Goal: Task Accomplishment & Management: Complete application form

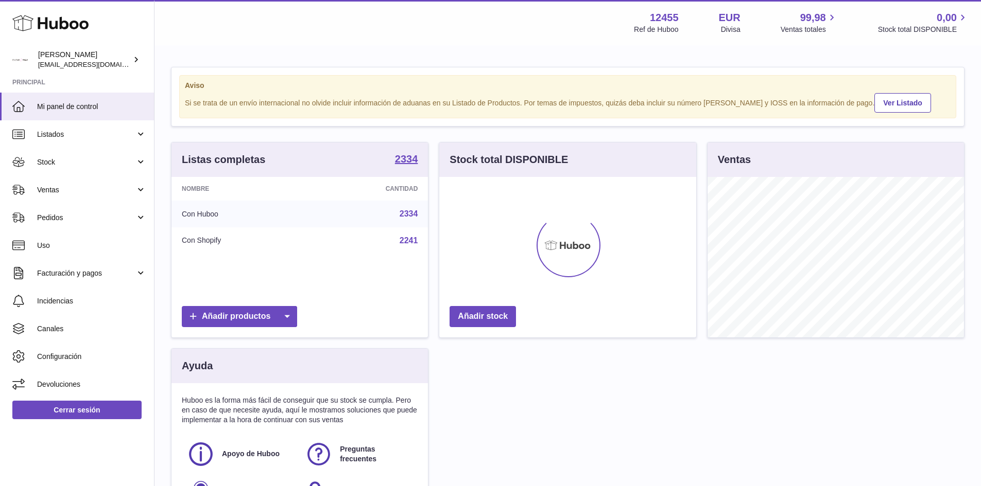
scroll to position [161, 257]
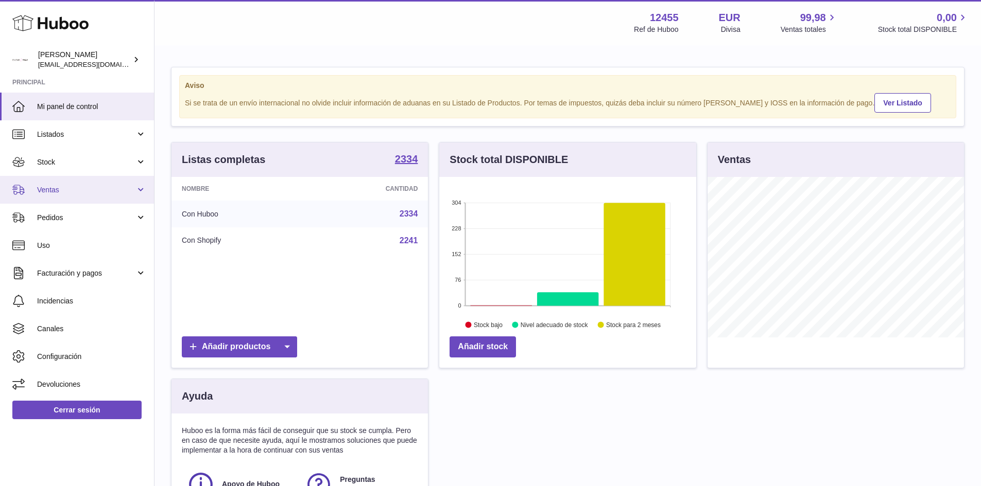
click at [83, 186] on span "Ventas" at bounding box center [86, 190] width 98 height 10
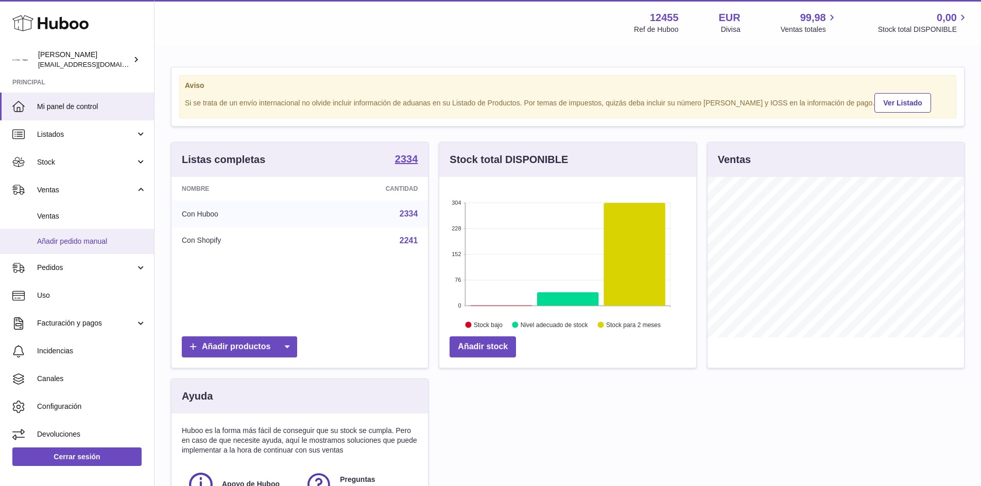
click at [79, 241] on span "Añadir pedido manual" at bounding box center [91, 242] width 109 height 10
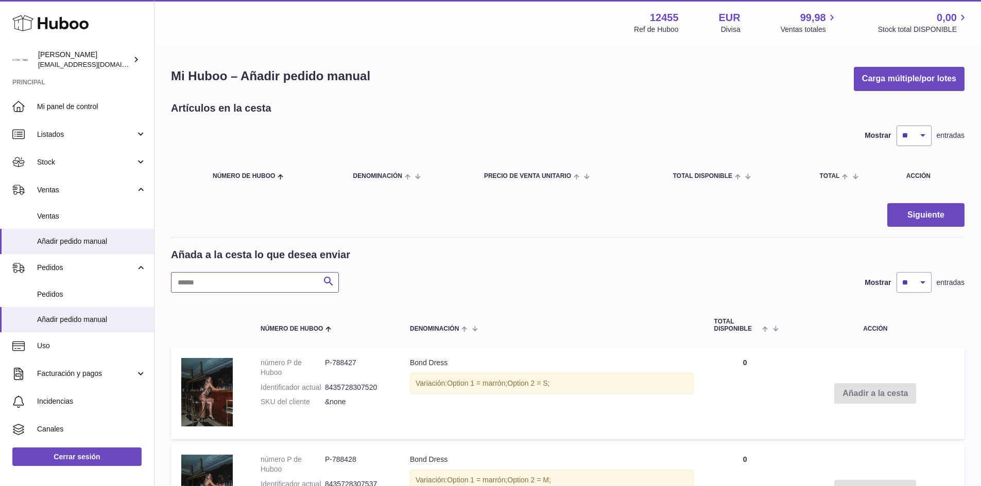
click at [275, 287] on input "text" at bounding box center [255, 282] width 168 height 21
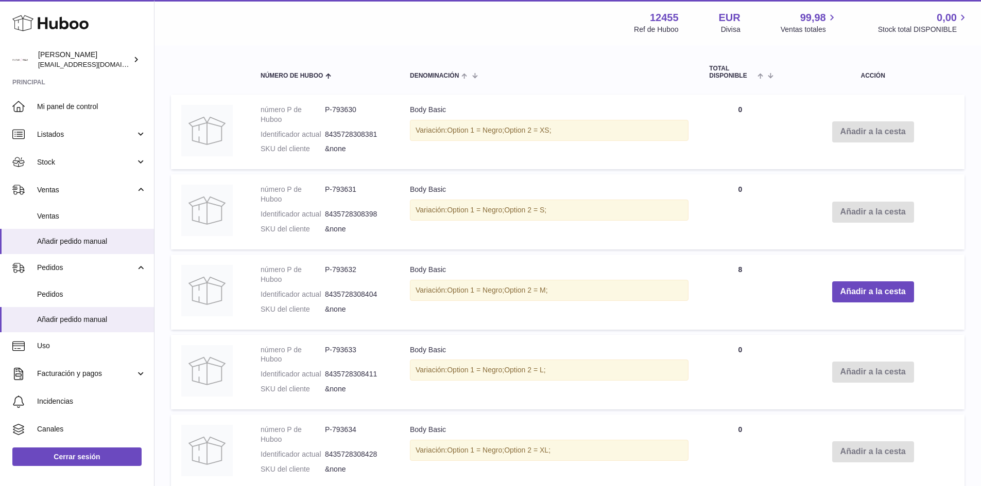
scroll to position [257, 0]
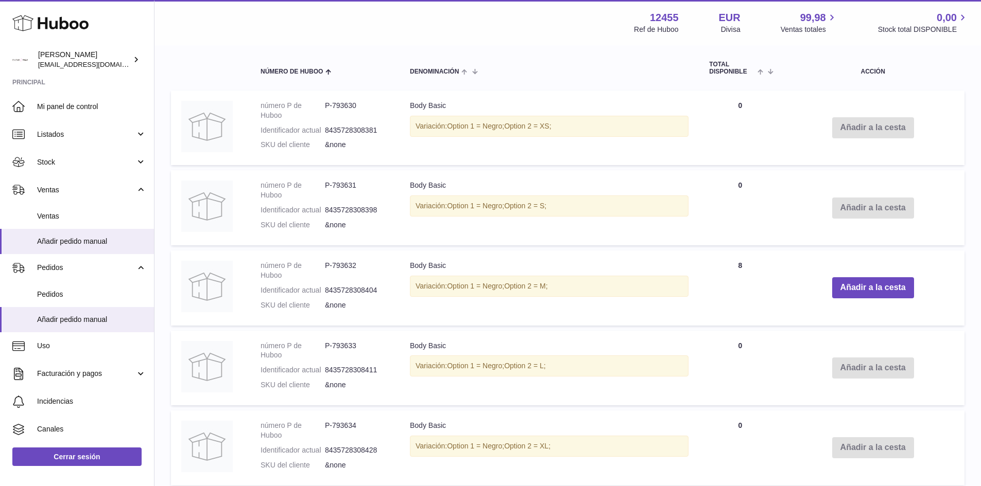
drag, startPoint x: 575, startPoint y: 289, endPoint x: 434, endPoint y: 274, distance: 142.3
click at [434, 274] on td "Body Basic Variación: Option 1 = Negro; Option 2 = M;" at bounding box center [548, 288] width 299 height 75
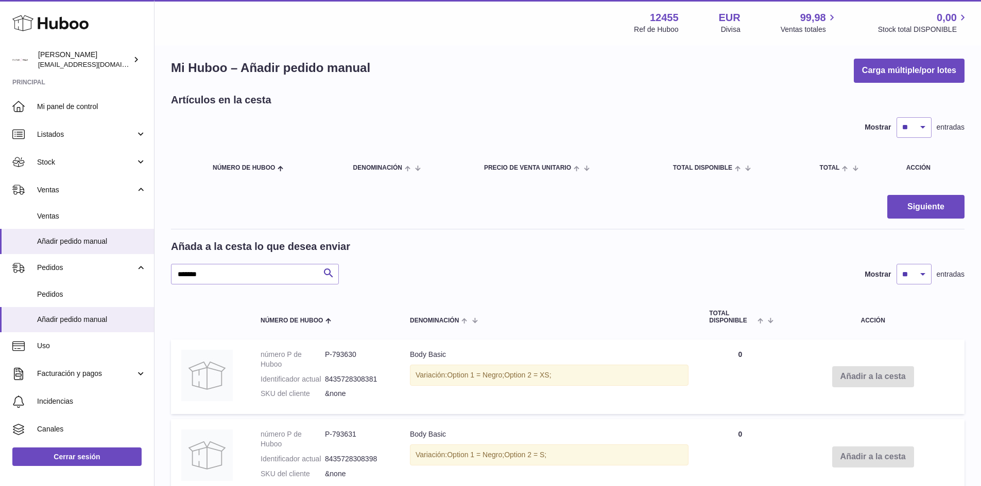
scroll to position [0, 0]
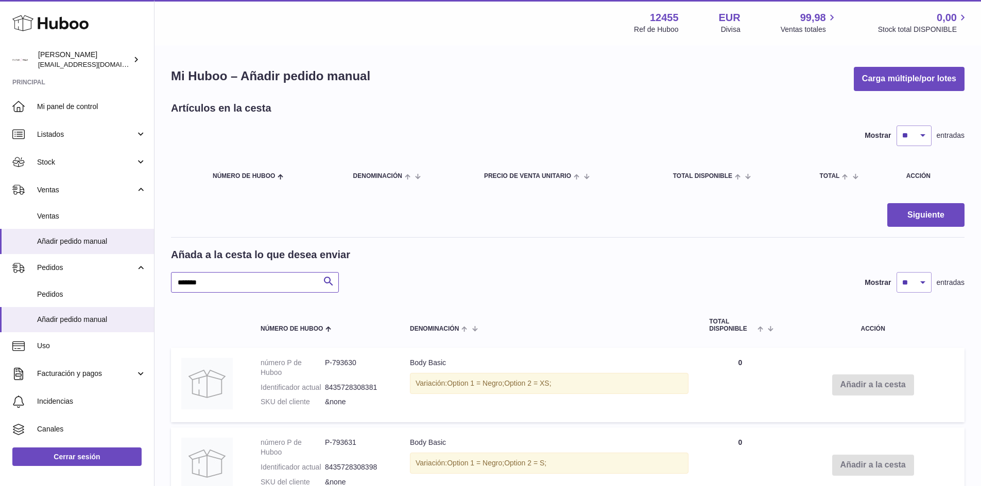
click at [287, 286] on input "*******" at bounding box center [255, 282] width 168 height 21
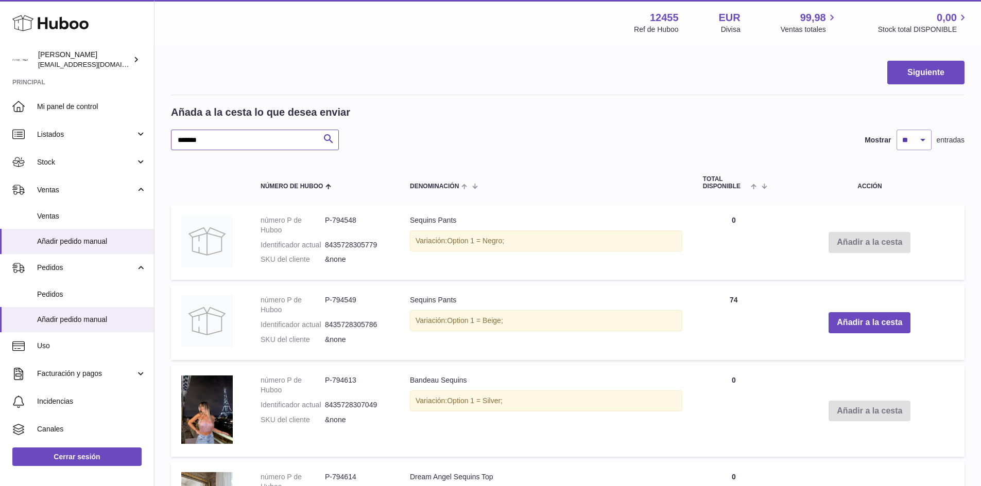
scroll to position [206, 0]
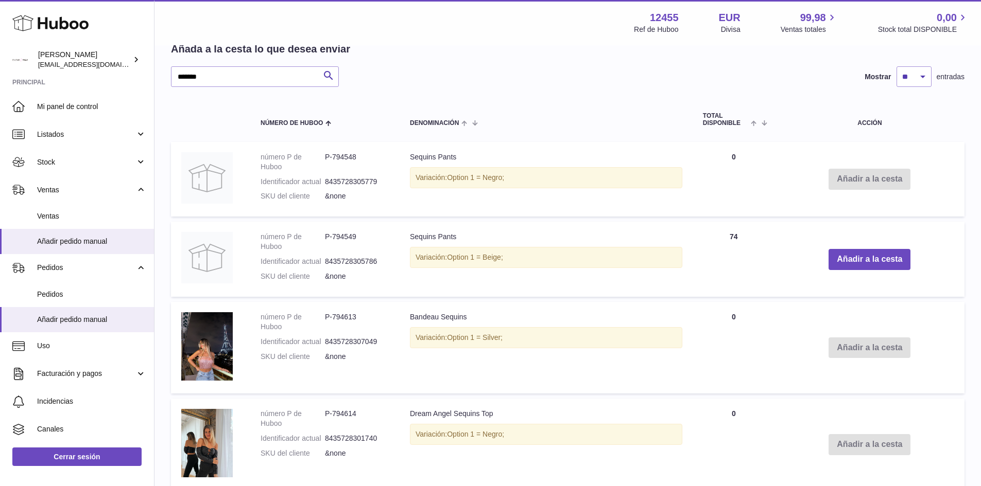
drag, startPoint x: 415, startPoint y: 241, endPoint x: 393, endPoint y: 241, distance: 21.6
click at [393, 241] on tr "número P de Huboo P-794549 Identificador actual 8435728305786 SKU del cliente &…" at bounding box center [567, 259] width 793 height 75
click at [407, 244] on td "Sequins Pants Variación: Option 1 = Beige;" at bounding box center [545, 259] width 293 height 75
drag, startPoint x: 401, startPoint y: 241, endPoint x: 559, endPoint y: 238, distance: 158.0
click at [559, 238] on td "Sequins Pants Variación: Option 1 = Beige;" at bounding box center [545, 259] width 293 height 75
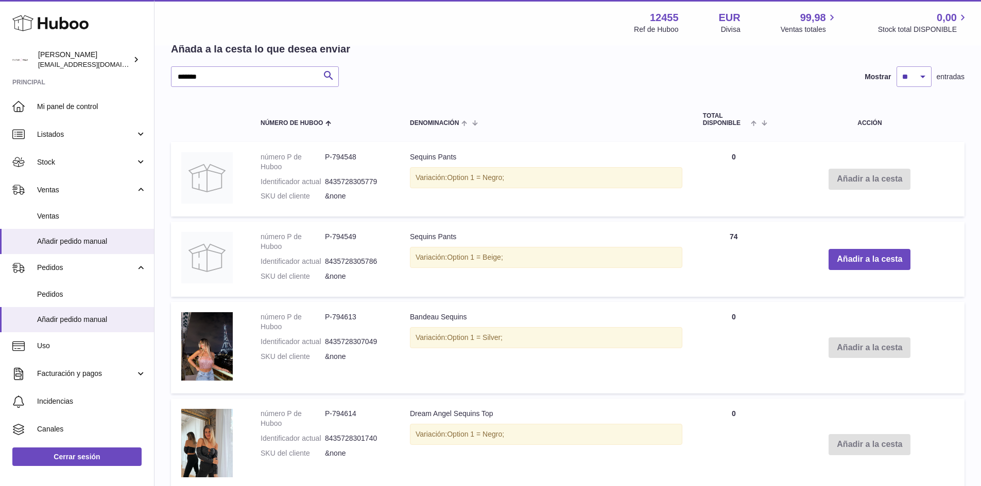
click at [578, 258] on div "Variación: Option 1 = Beige;" at bounding box center [546, 257] width 272 height 21
drag, startPoint x: 509, startPoint y: 259, endPoint x: 400, endPoint y: 240, distance: 110.3
click at [400, 240] on td "Sequins Pants Variación: Option 1 = Beige;" at bounding box center [545, 259] width 293 height 75
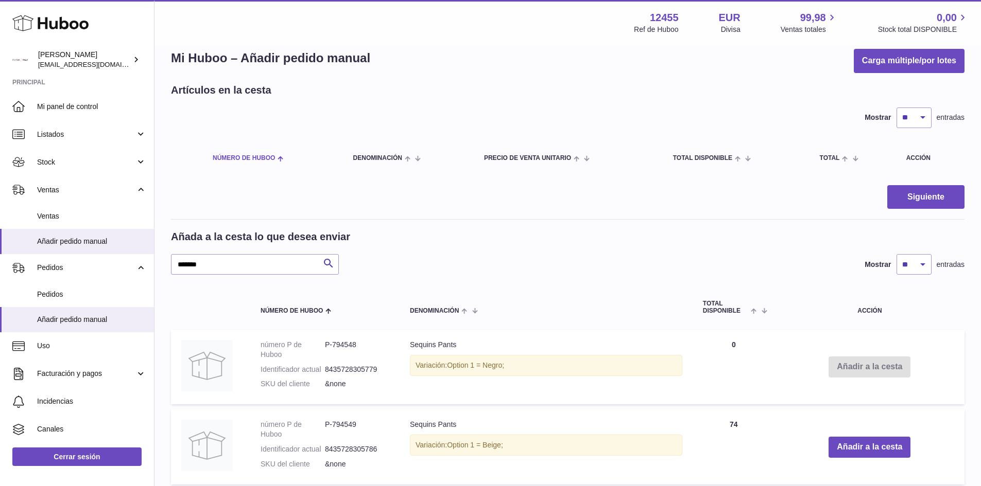
scroll to position [0, 0]
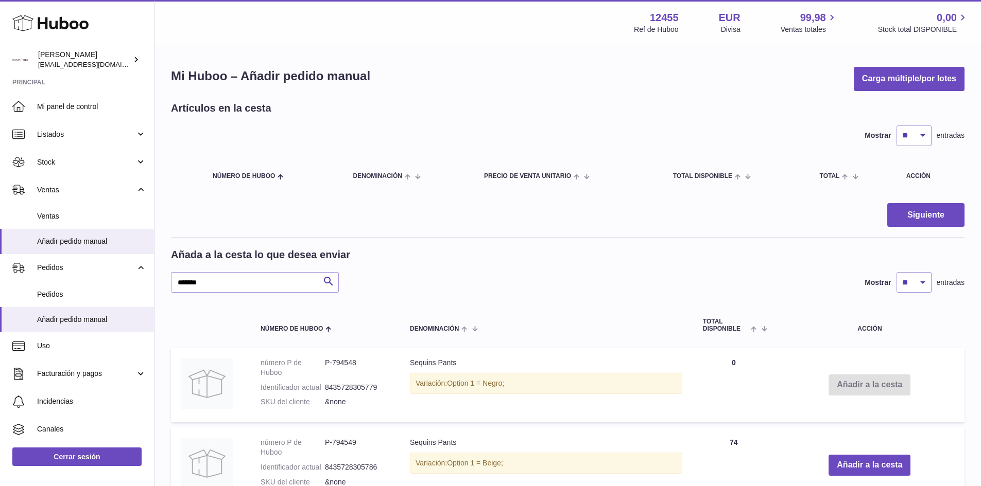
click at [228, 270] on div "[PERSON_NAME] lo que desea enviar ******* Buscar Mostrar ** ** ** *** entradas" at bounding box center [567, 270] width 793 height 45
click at [232, 287] on input "*******" at bounding box center [255, 282] width 168 height 21
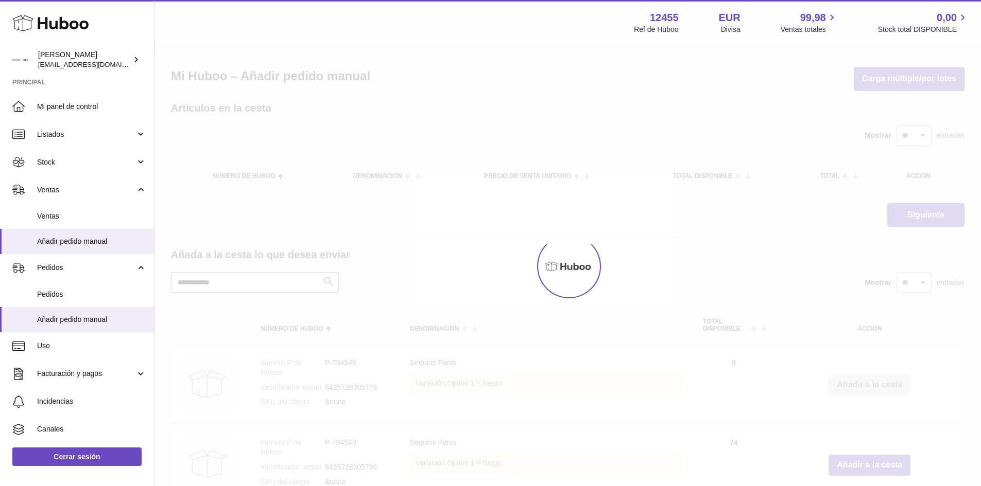
type input "**********"
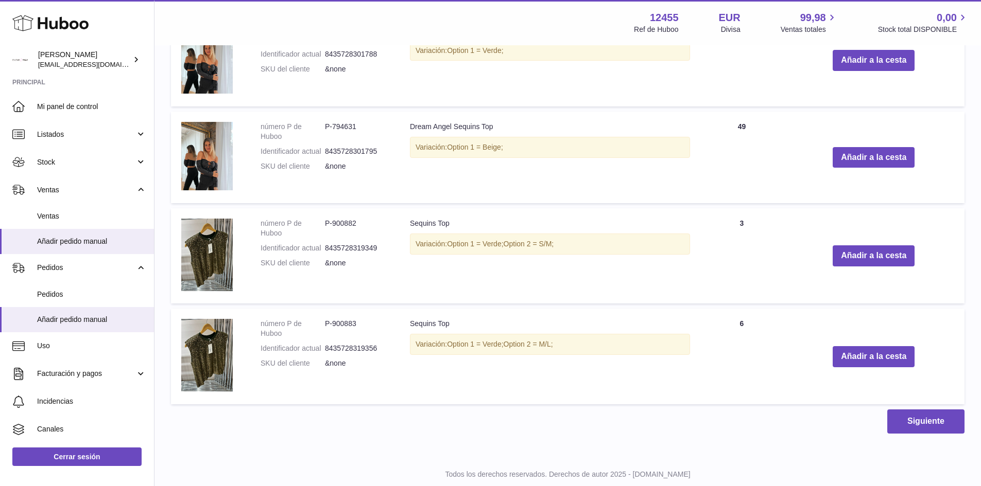
scroll to position [749, 0]
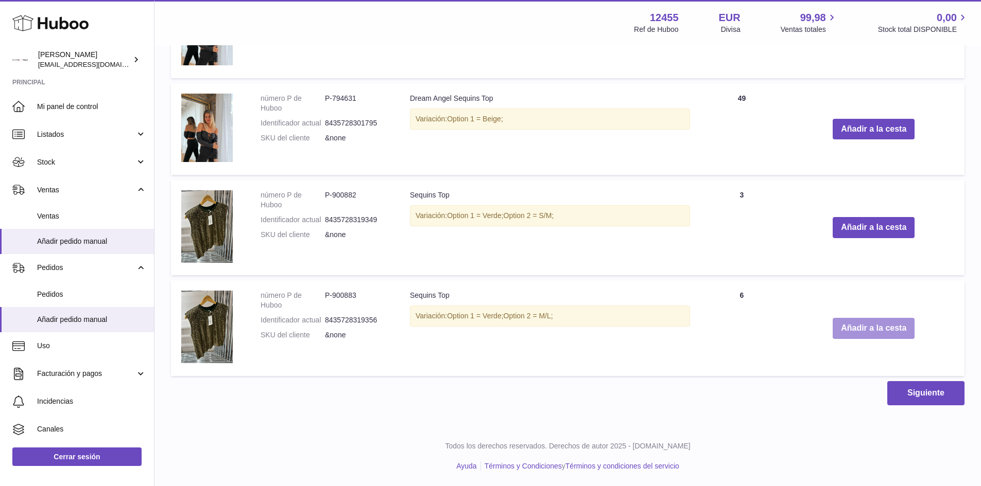
click at [869, 325] on button "Añadir a la cesta" at bounding box center [873, 328] width 82 height 21
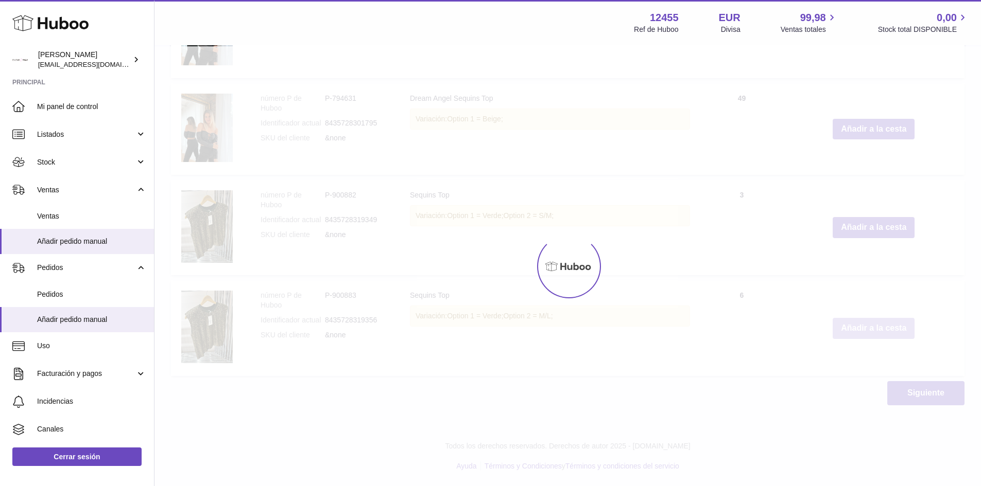
scroll to position [862, 0]
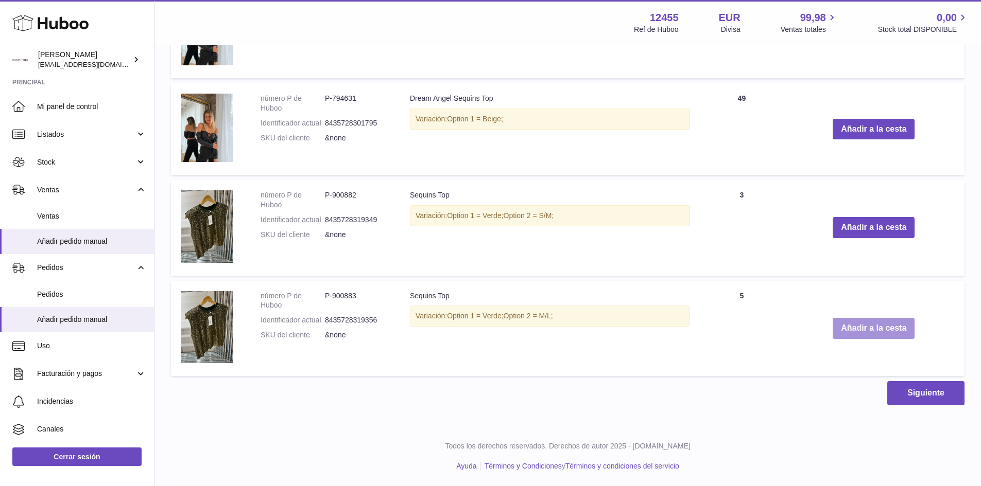
click at [875, 330] on button "Añadir a la cesta" at bounding box center [873, 328] width 82 height 21
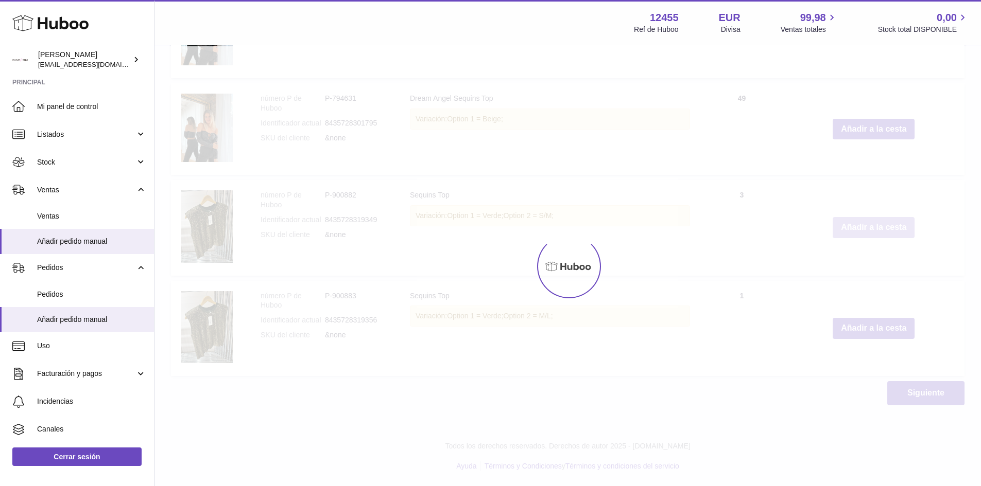
type input "*"
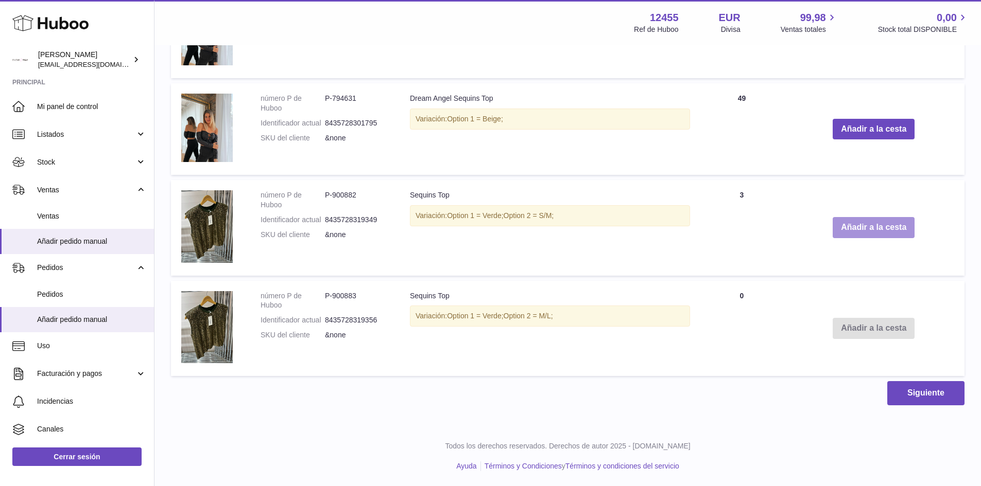
click at [864, 227] on button "Añadir a la cesta" at bounding box center [873, 227] width 82 height 21
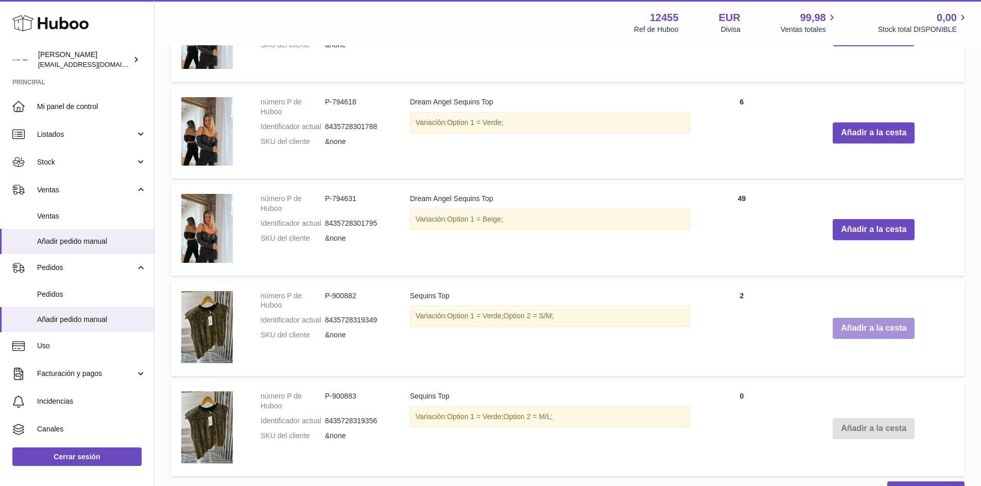
scroll to position [962, 0]
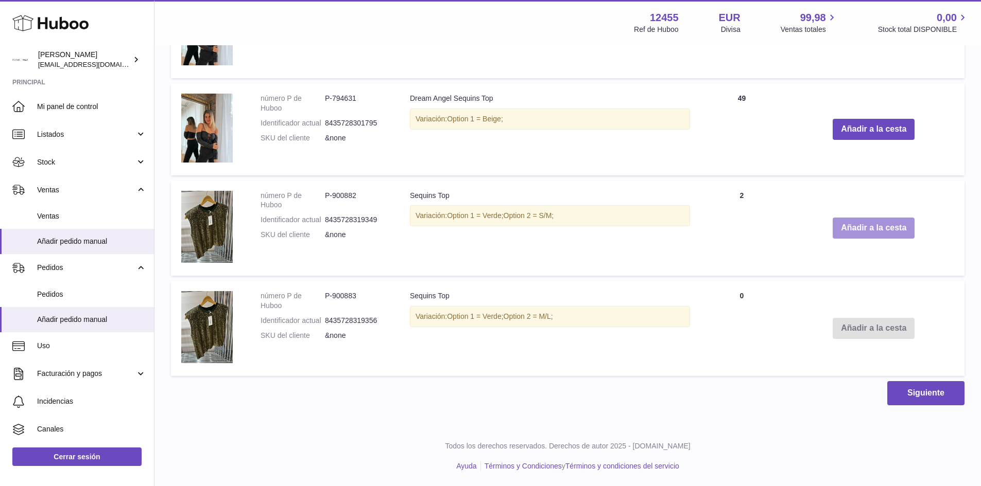
click at [864, 227] on button "Añadir a la cesta" at bounding box center [873, 228] width 82 height 21
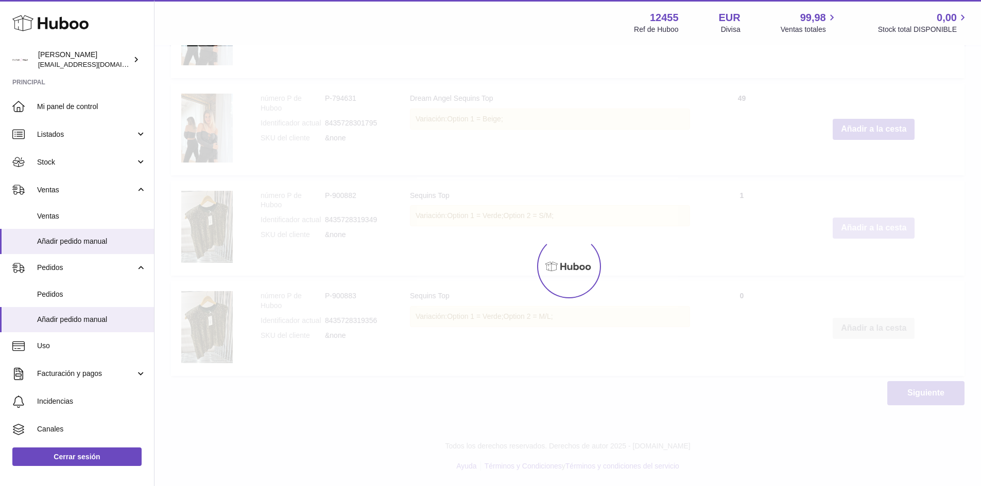
type input "*"
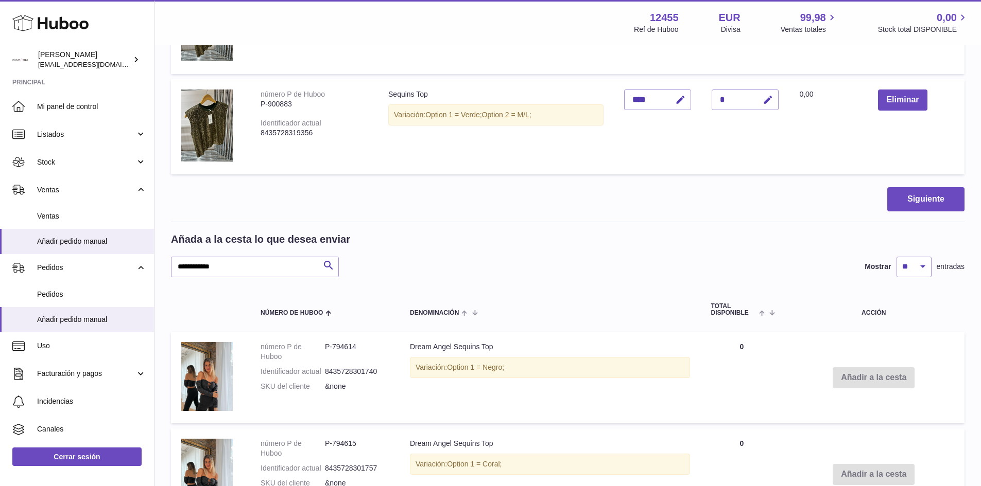
scroll to position [190, 0]
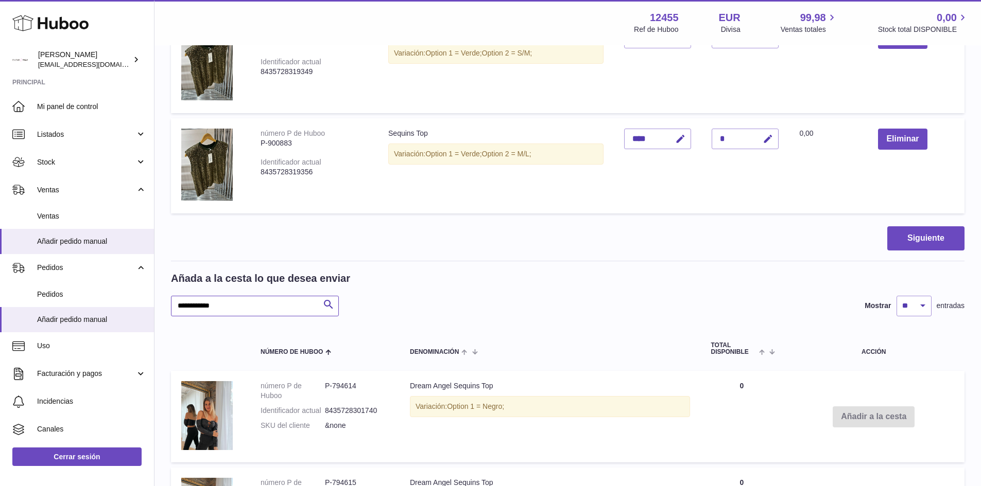
click at [292, 301] on input "**********" at bounding box center [255, 306] width 168 height 21
type input "**********"
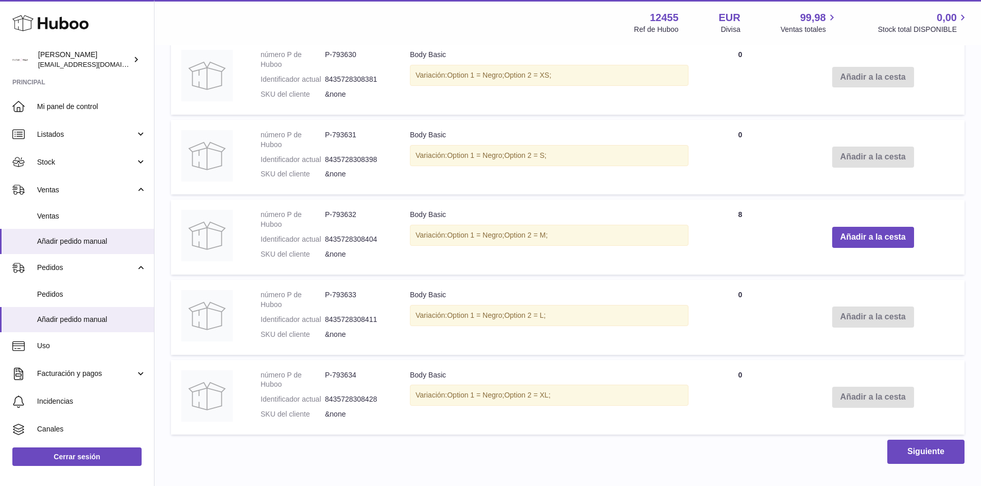
scroll to position [550, 0]
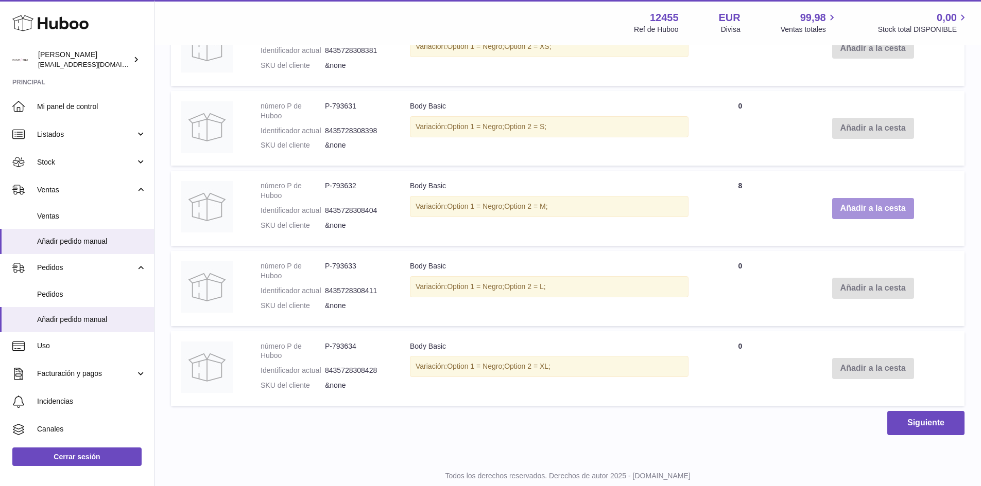
click at [877, 215] on button "Añadir a la cesta" at bounding box center [873, 208] width 82 height 21
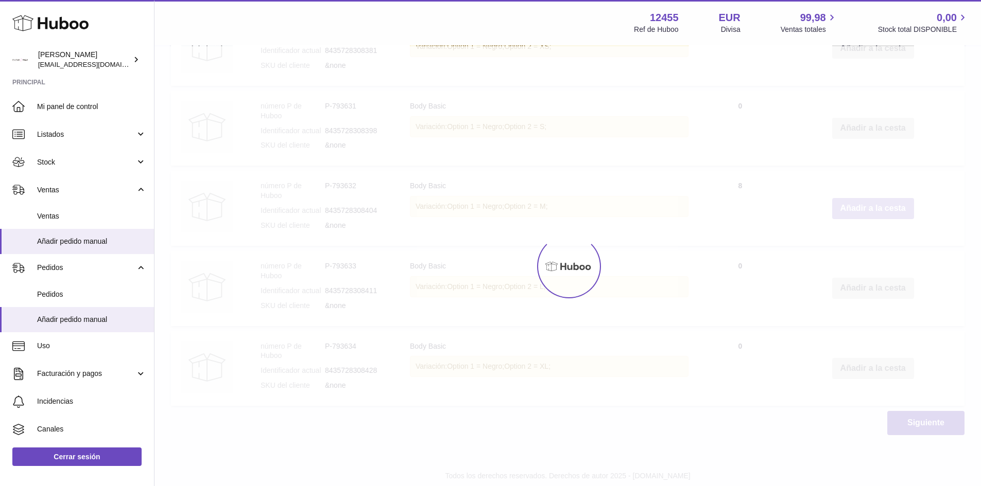
click at [877, 215] on div at bounding box center [567, 266] width 826 height 440
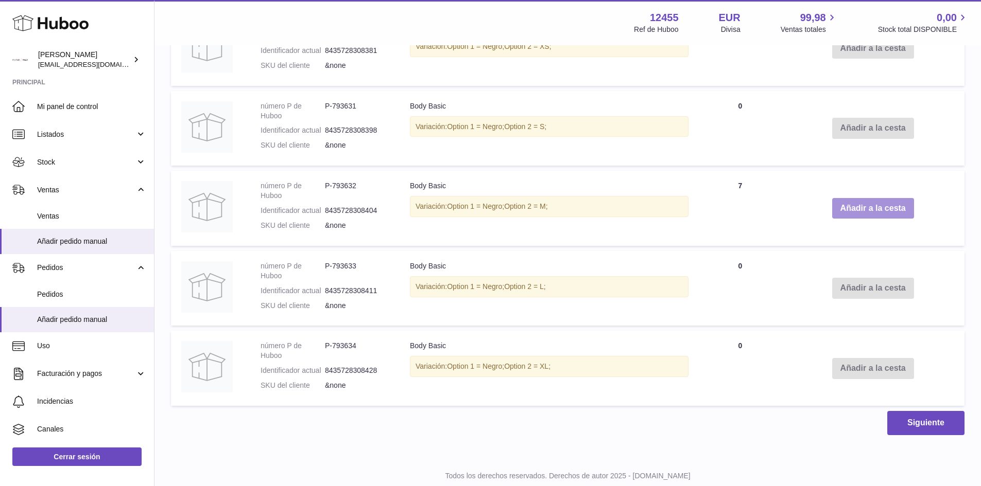
click at [877, 215] on button "Añadir a la cesta" at bounding box center [873, 208] width 82 height 21
click at [878, 212] on button "Añadir a la cesta" at bounding box center [873, 208] width 82 height 21
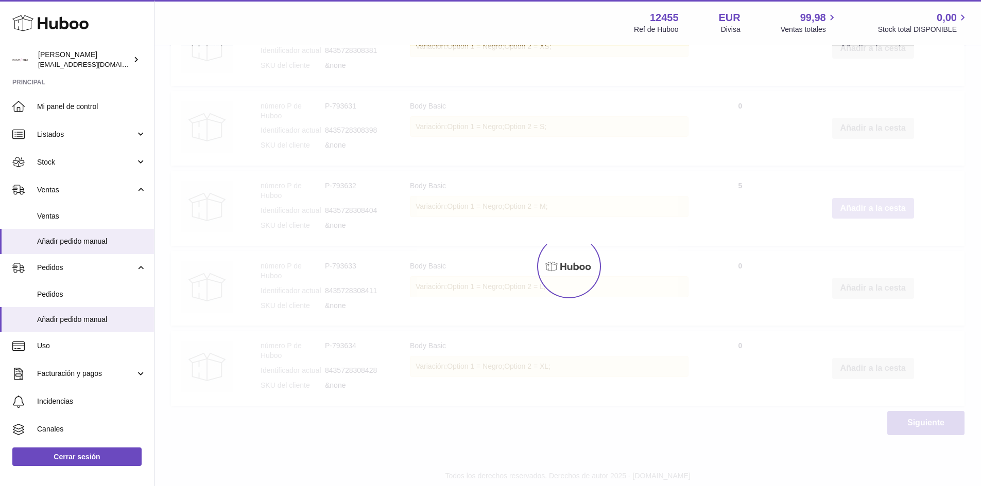
click at [878, 212] on button "Añadir a la cesta" at bounding box center [873, 208] width 82 height 21
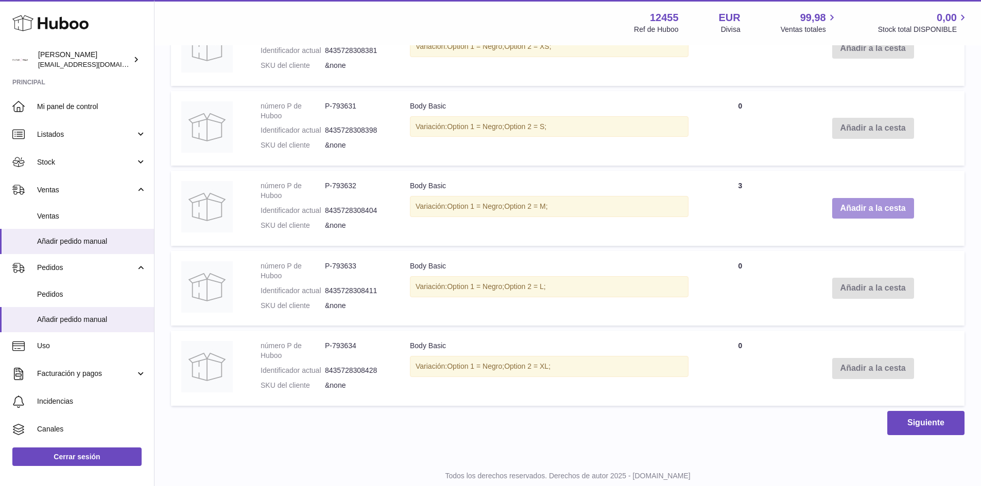
click at [878, 212] on button "Añadir a la cesta" at bounding box center [873, 208] width 82 height 21
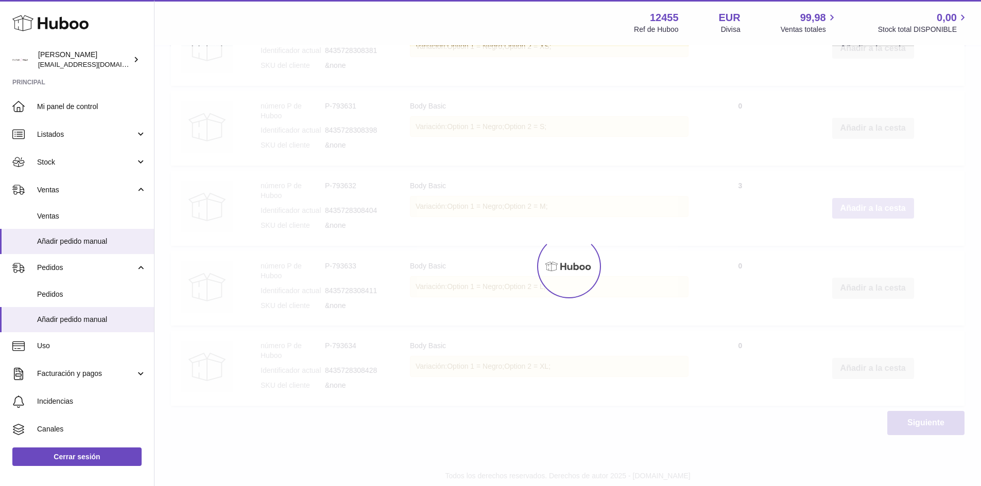
click at [878, 212] on div at bounding box center [567, 266] width 826 height 440
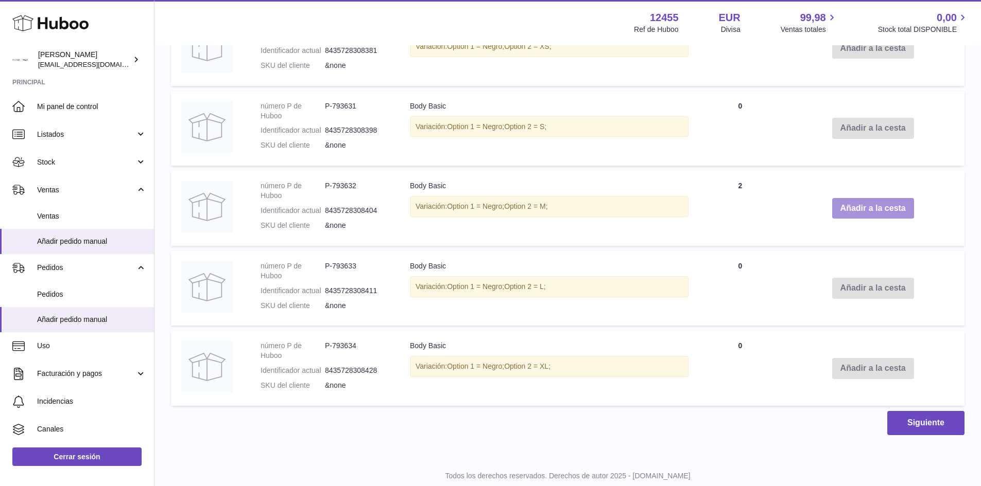
click at [878, 212] on button "Añadir a la cesta" at bounding box center [873, 208] width 82 height 21
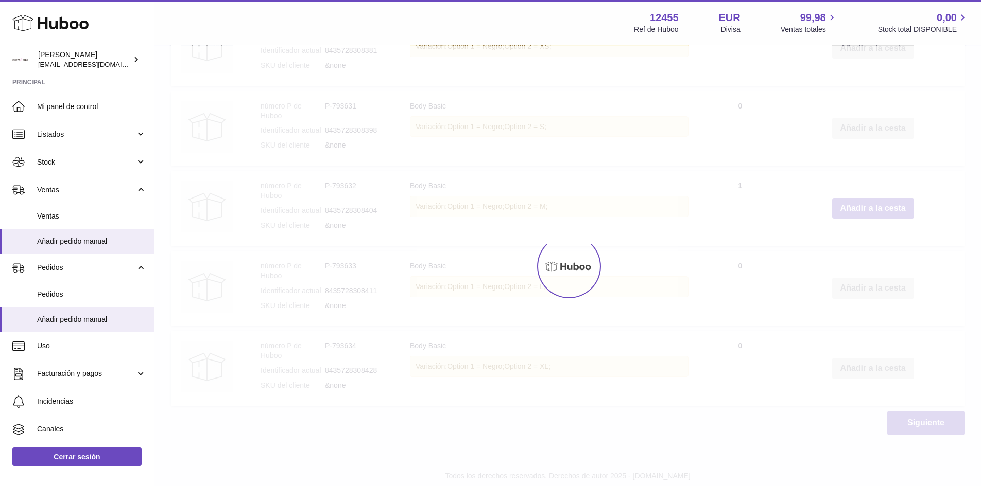
type input "*"
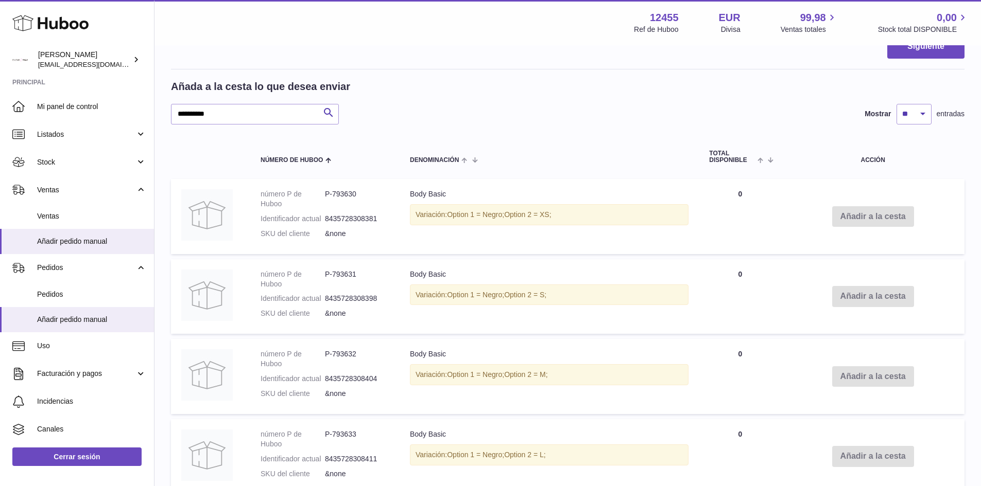
scroll to position [300, 0]
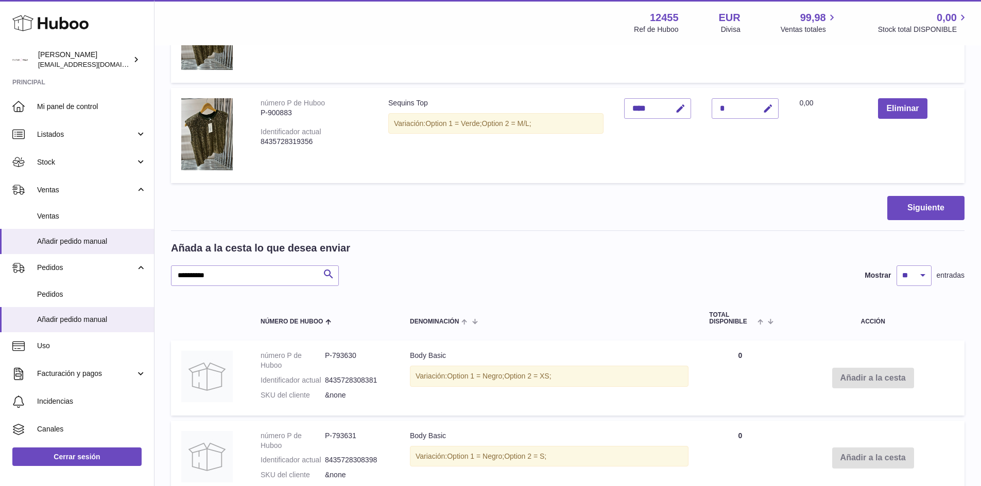
click at [260, 287] on div "**********" at bounding box center [567, 491] width 793 height 500
click at [253, 274] on input "**********" at bounding box center [255, 276] width 168 height 21
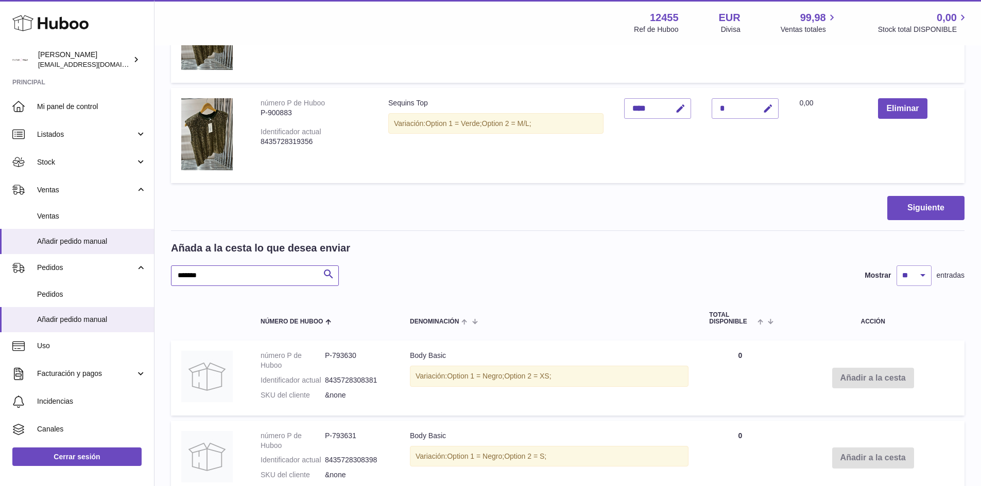
type input "*******"
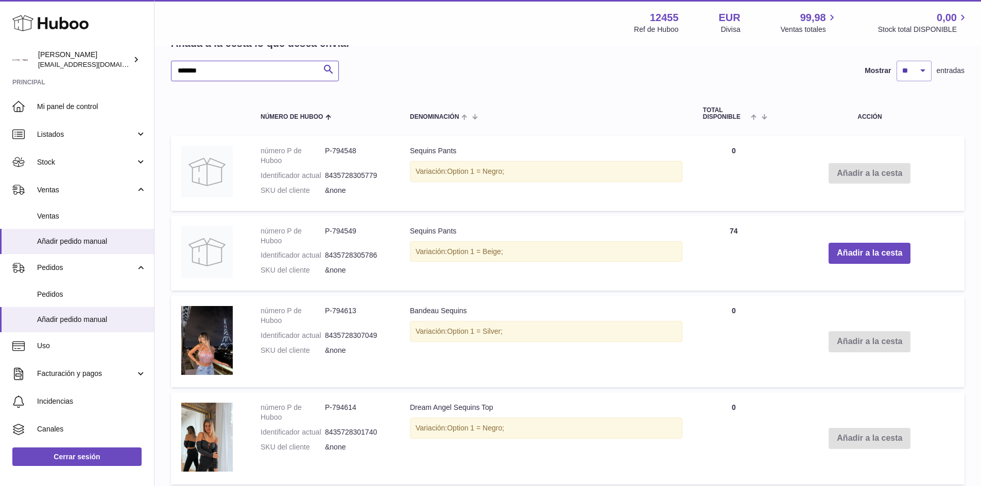
scroll to position [506, 0]
drag, startPoint x: 505, startPoint y: 251, endPoint x: 400, endPoint y: 235, distance: 105.8
click at [400, 235] on td "Sequins Pants Variación: Option 1 = Beige;" at bounding box center [545, 252] width 293 height 75
